Goal: Navigation & Orientation: Understand site structure

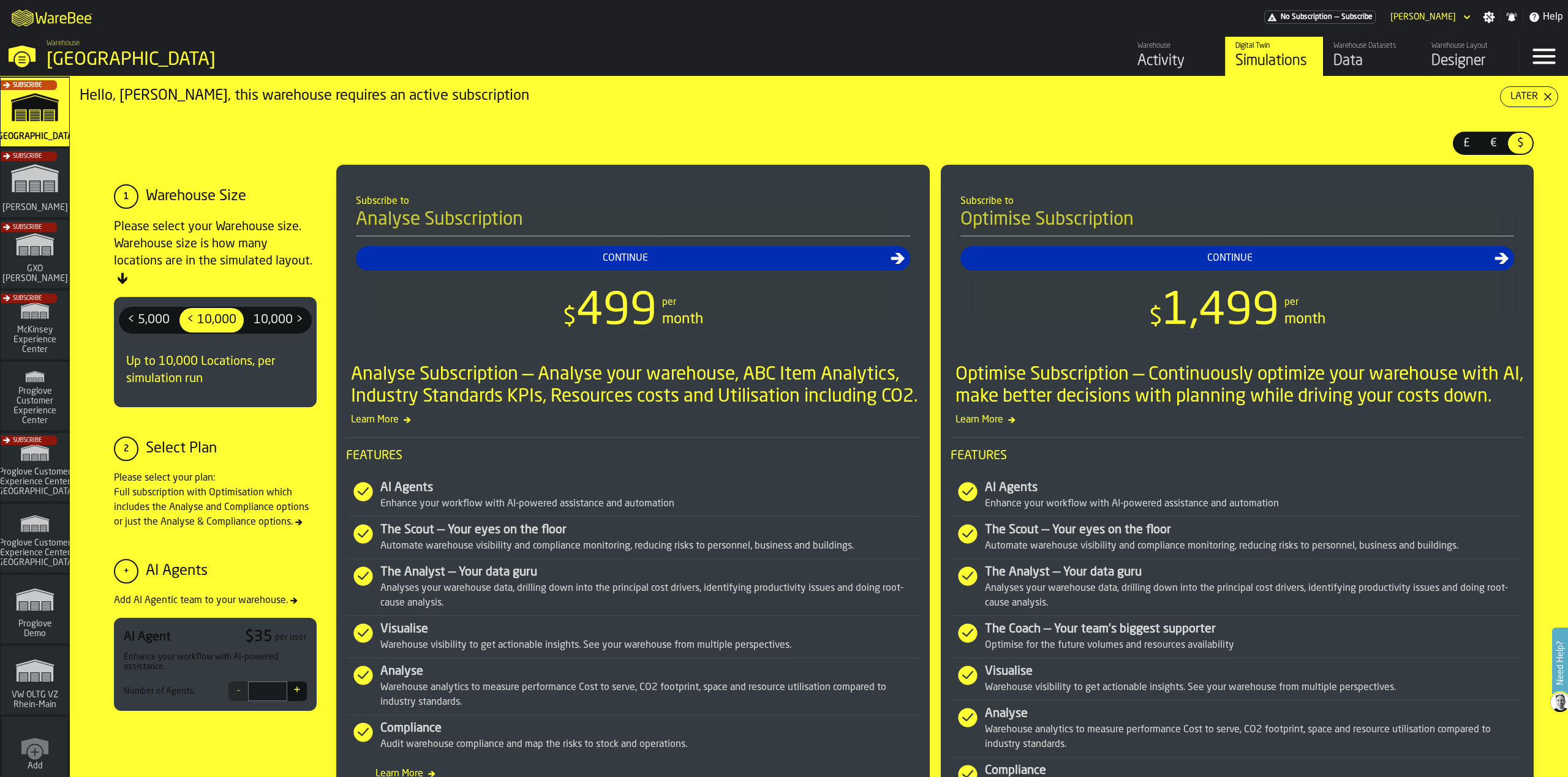
click at [1335, 53] on div "Data" at bounding box center [1372, 62] width 78 height 20
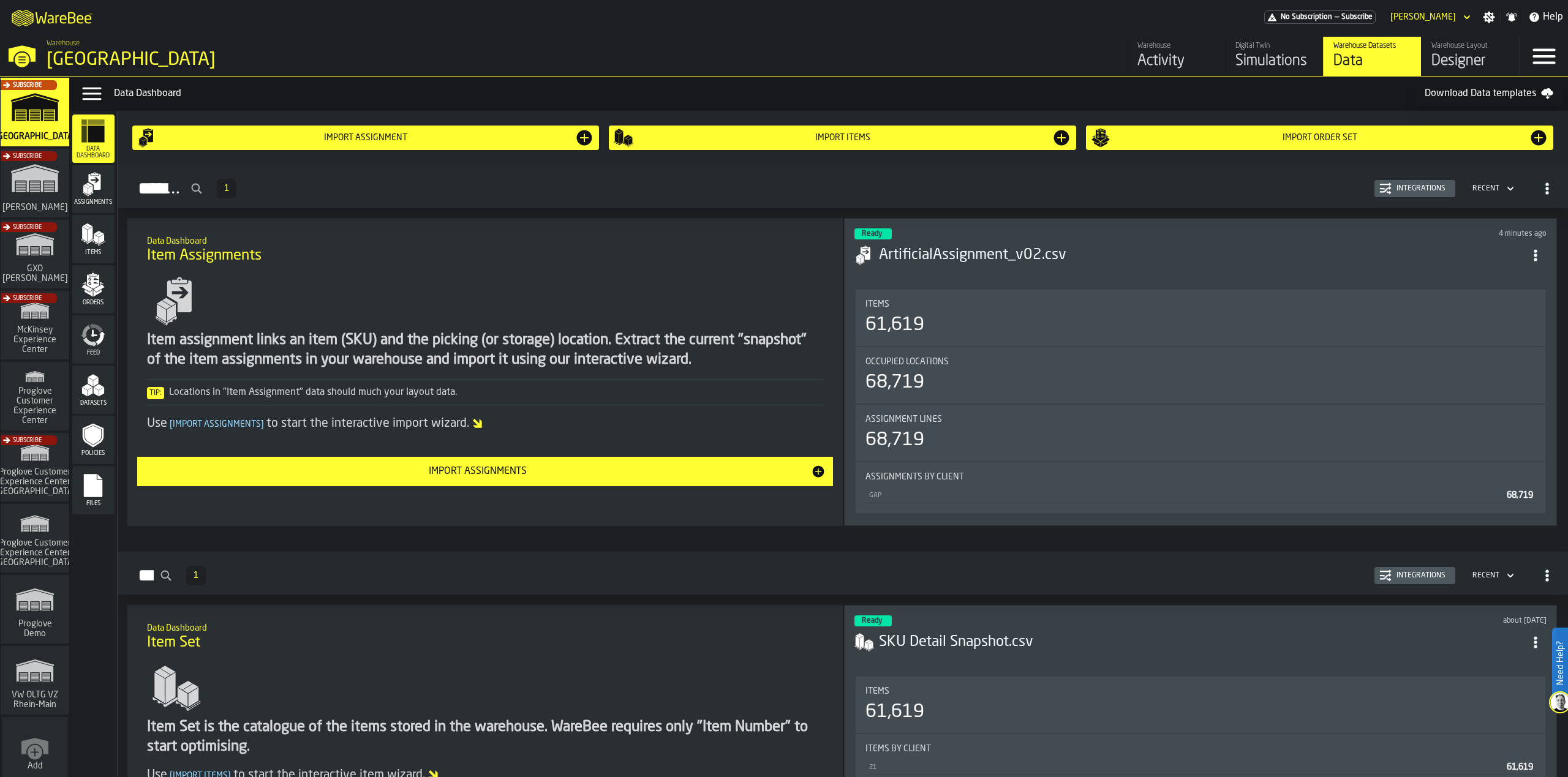
click at [1148, 60] on div "Activity" at bounding box center [1176, 62] width 78 height 20
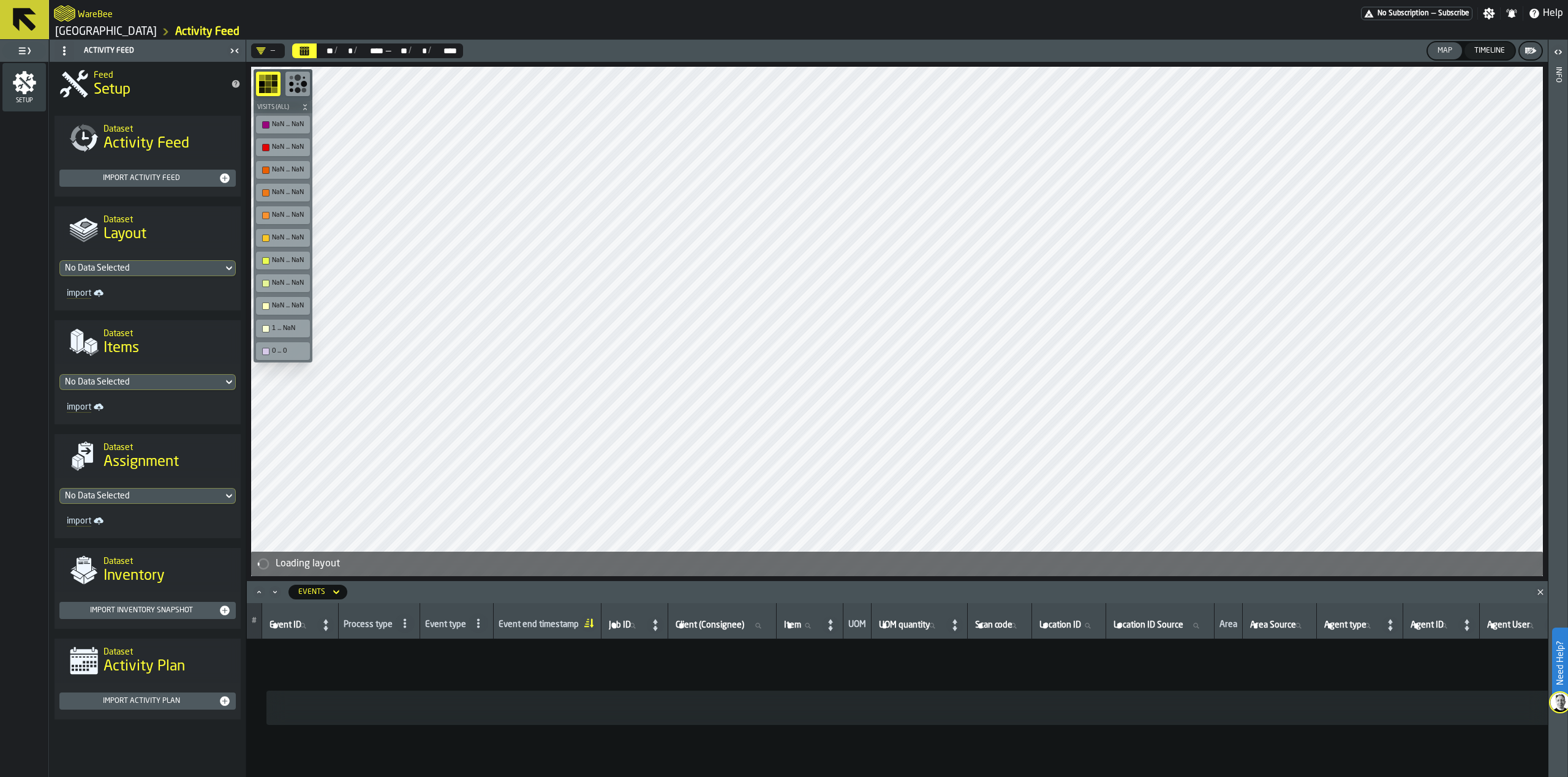
click at [219, 269] on div "No Data Selected" at bounding box center [141, 268] width 163 height 15
click at [157, 31] on link "[GEOGRAPHIC_DATA]" at bounding box center [106, 32] width 102 height 13
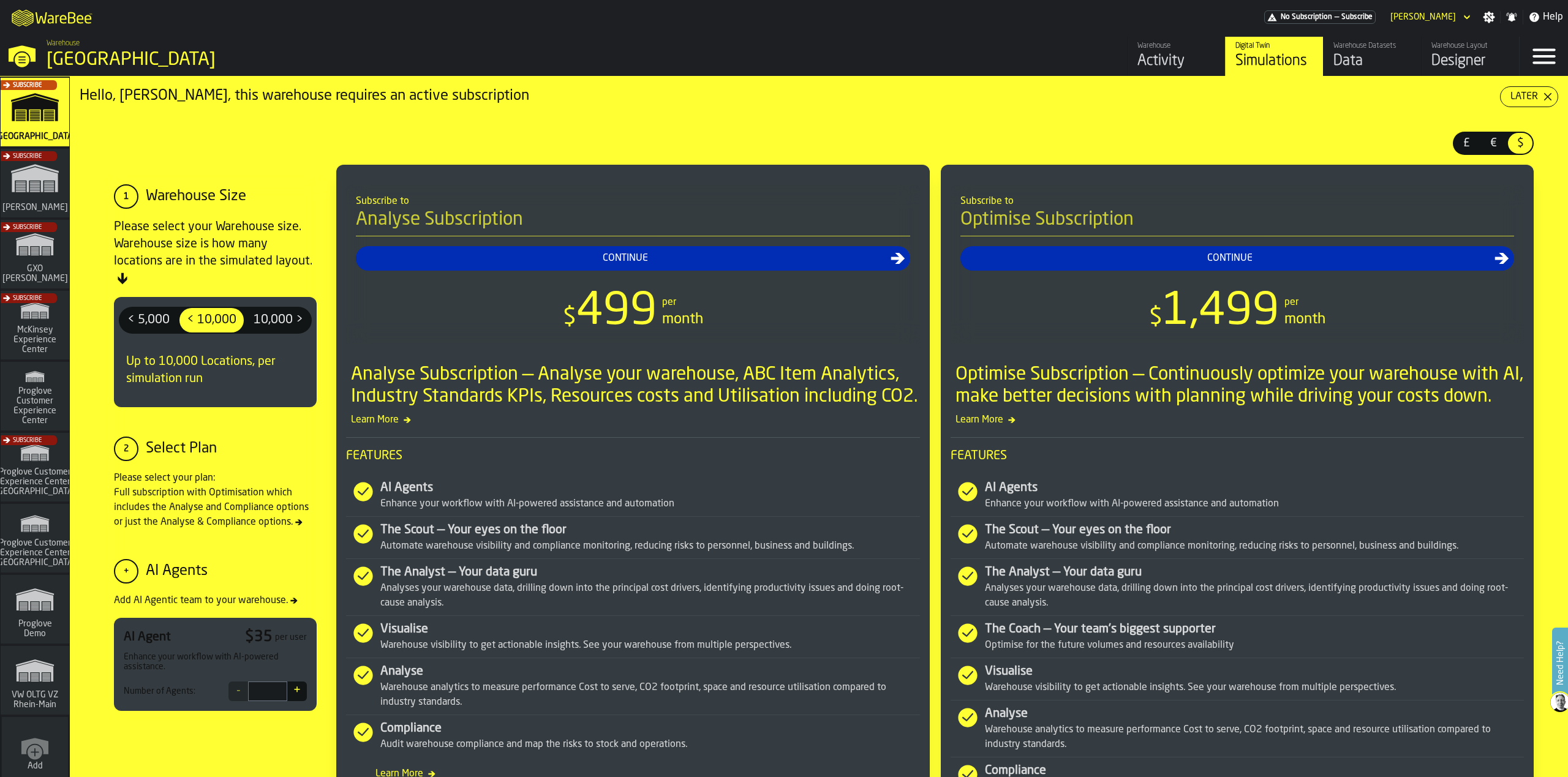
click at [1357, 62] on div "Data" at bounding box center [1372, 62] width 78 height 20
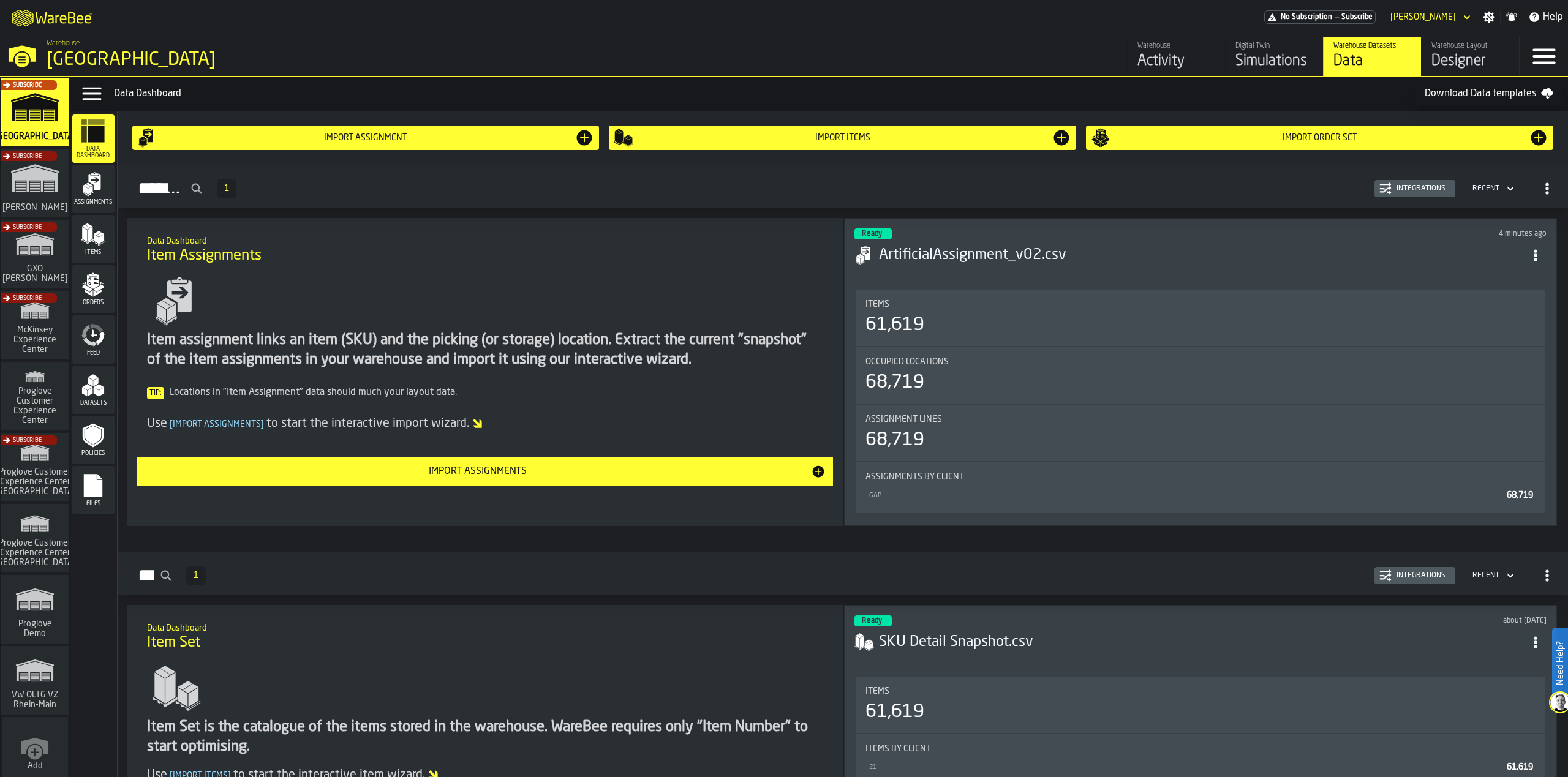
click at [109, 181] on div "Assignments" at bounding box center [93, 188] width 43 height 33
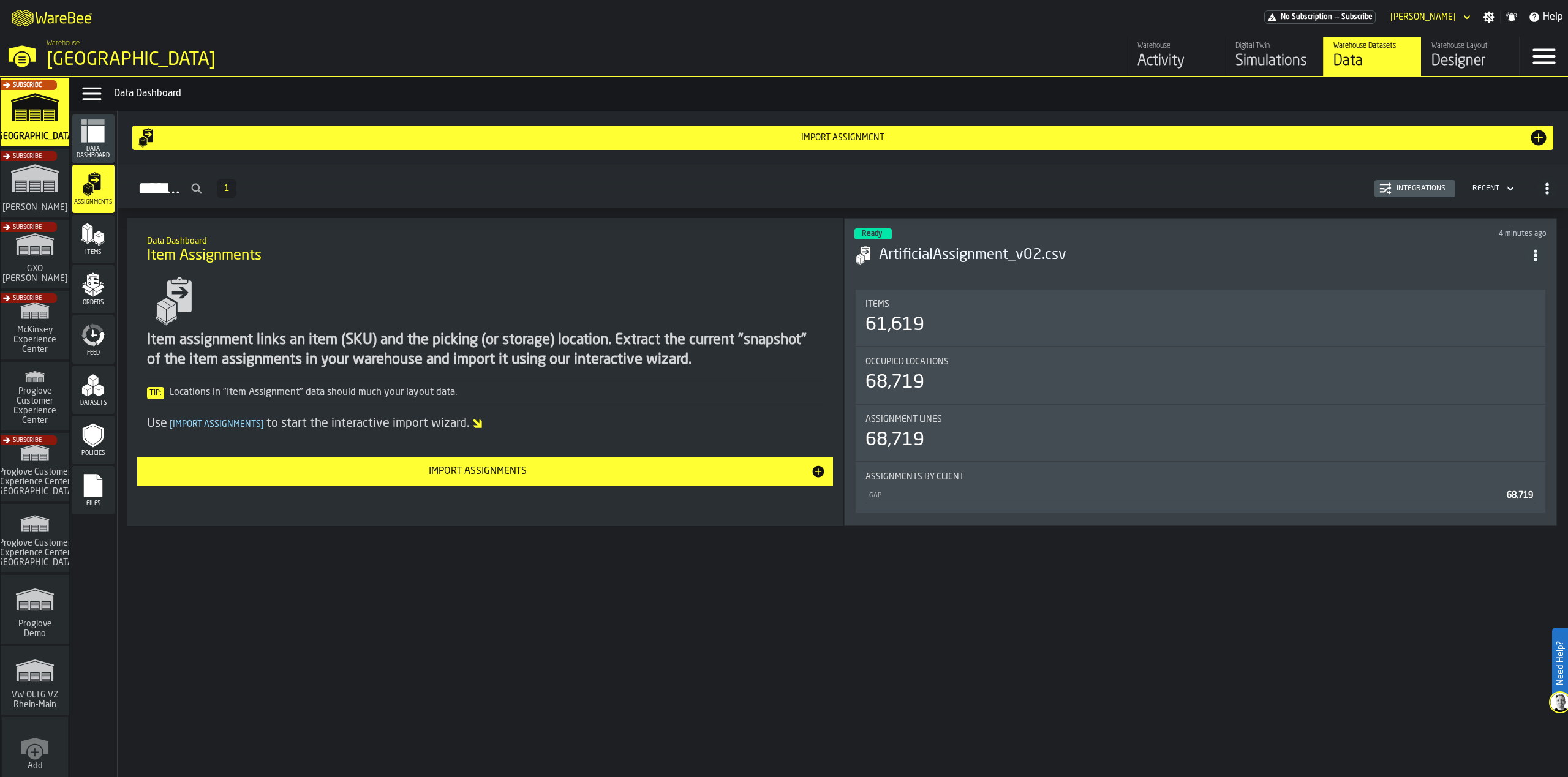
click at [96, 238] on polygon "menu Items" at bounding box center [96, 239] width 5 height 10
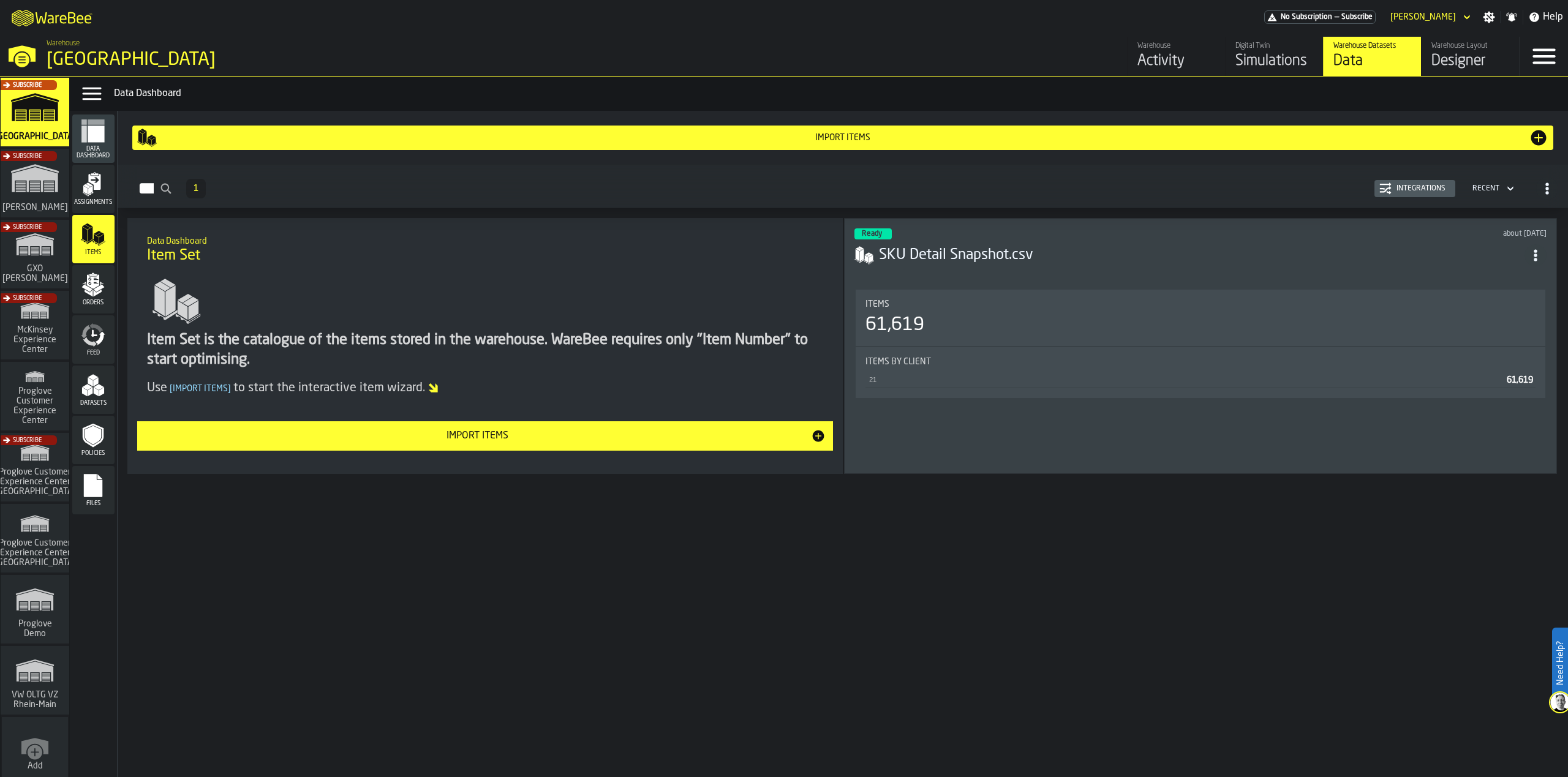
click at [94, 297] on icon "menu Orders" at bounding box center [93, 284] width 24 height 24
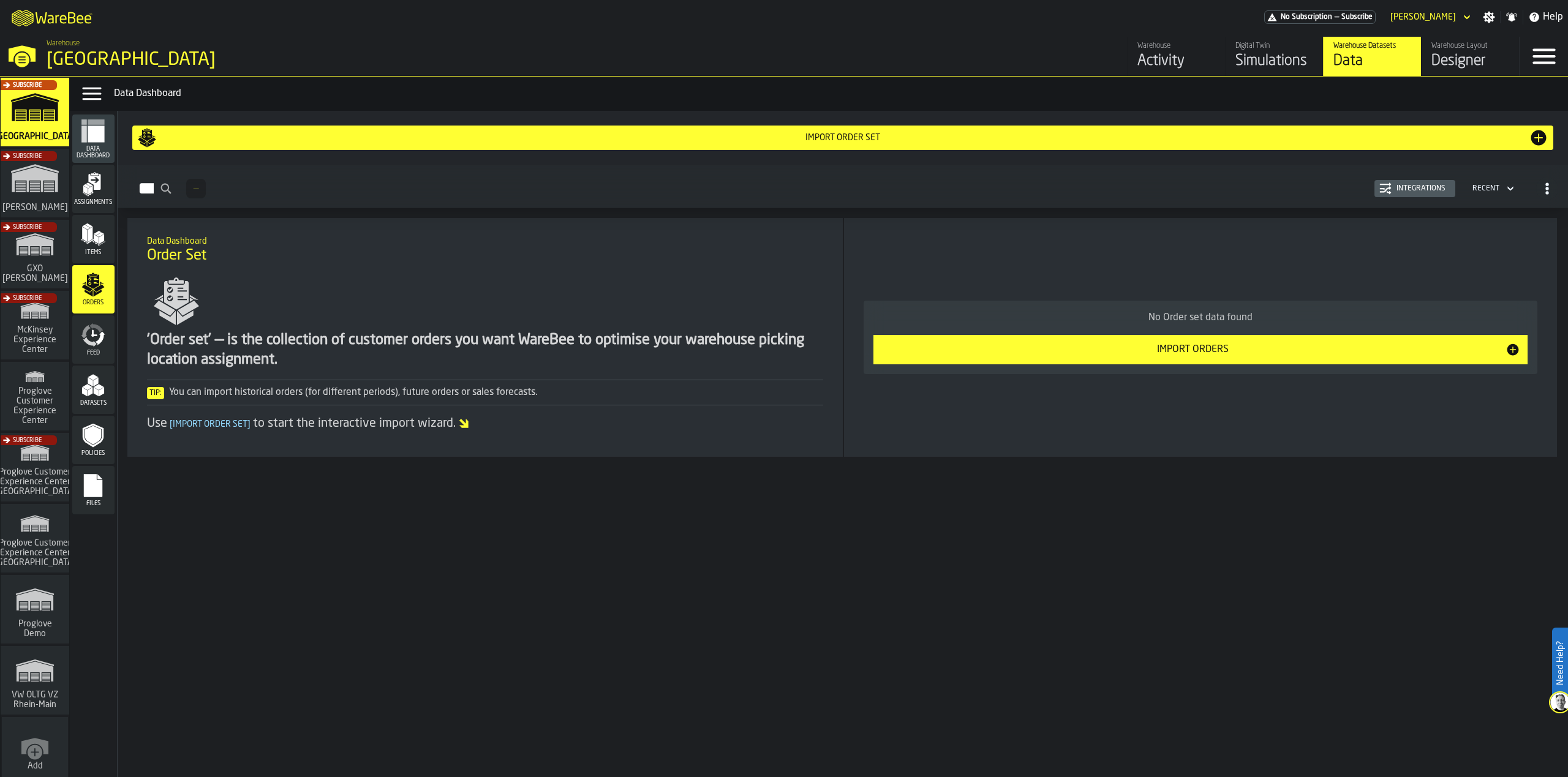
click at [98, 338] on icon "menu Feed" at bounding box center [93, 334] width 24 height 24
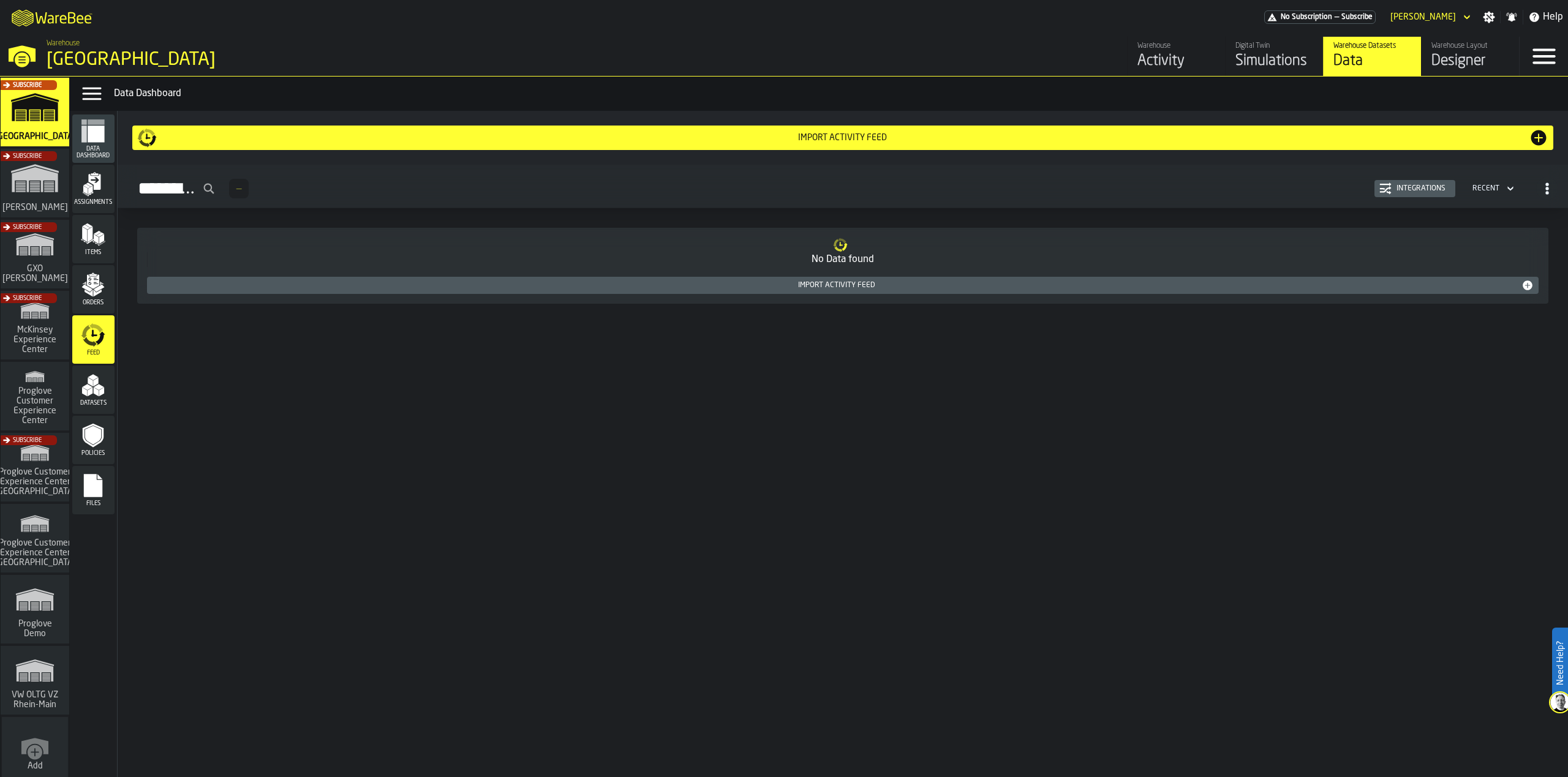
click at [97, 388] on polygon "menu Datasets" at bounding box center [98, 387] width 10 height 6
click at [102, 451] on span "Policies" at bounding box center [93, 454] width 43 height 7
click at [96, 492] on rect "menu Files" at bounding box center [93, 489] width 18 height 8
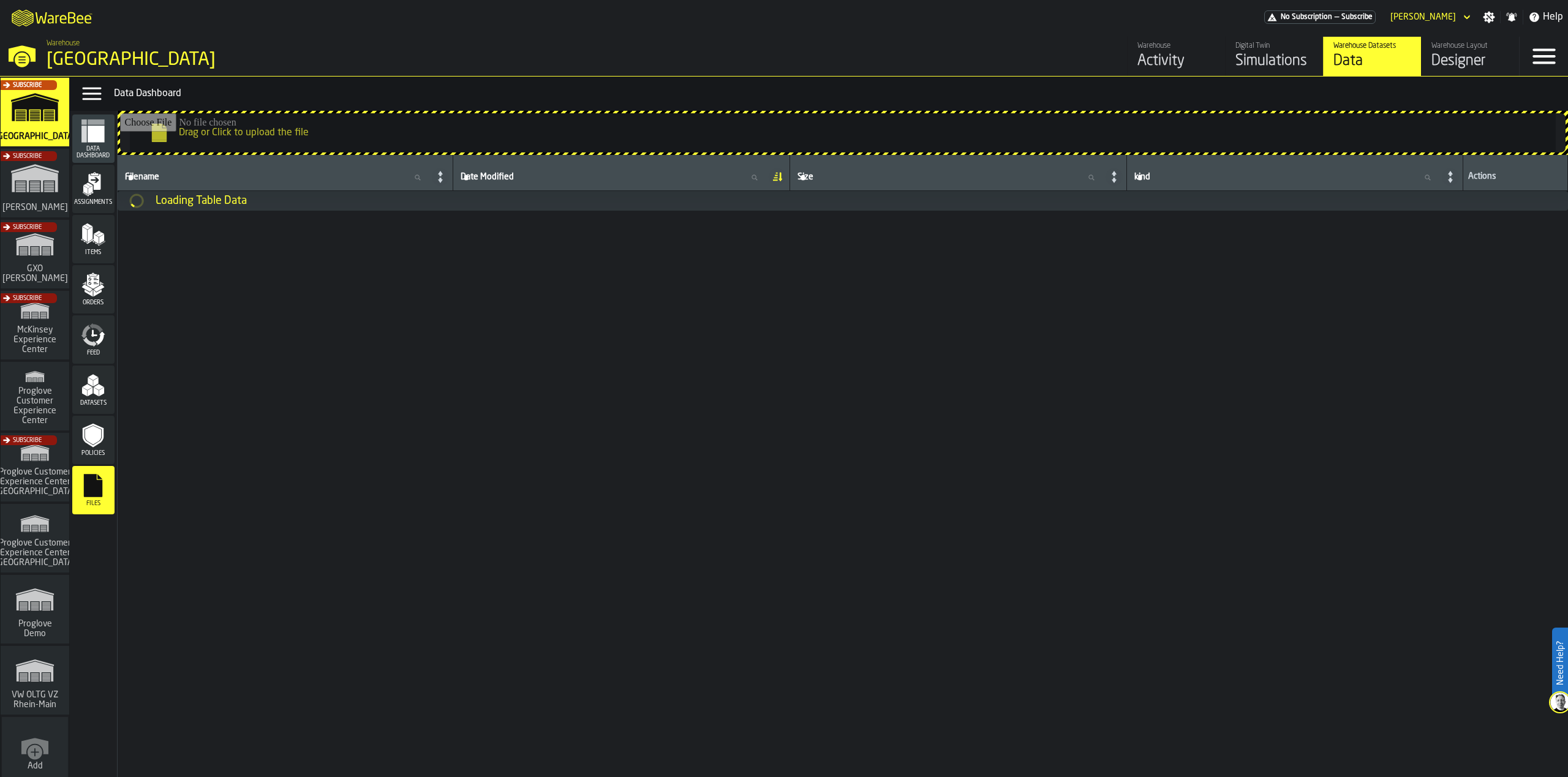
click at [98, 354] on span "Feed" at bounding box center [93, 353] width 43 height 7
